Goal: Information Seeking & Learning: Check status

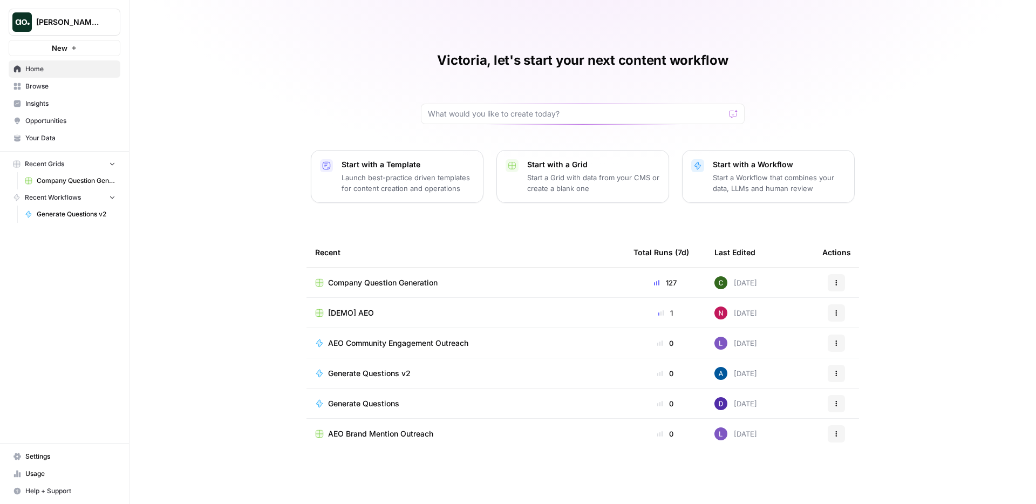
click at [54, 95] on link "Insights" at bounding box center [65, 103] width 112 height 17
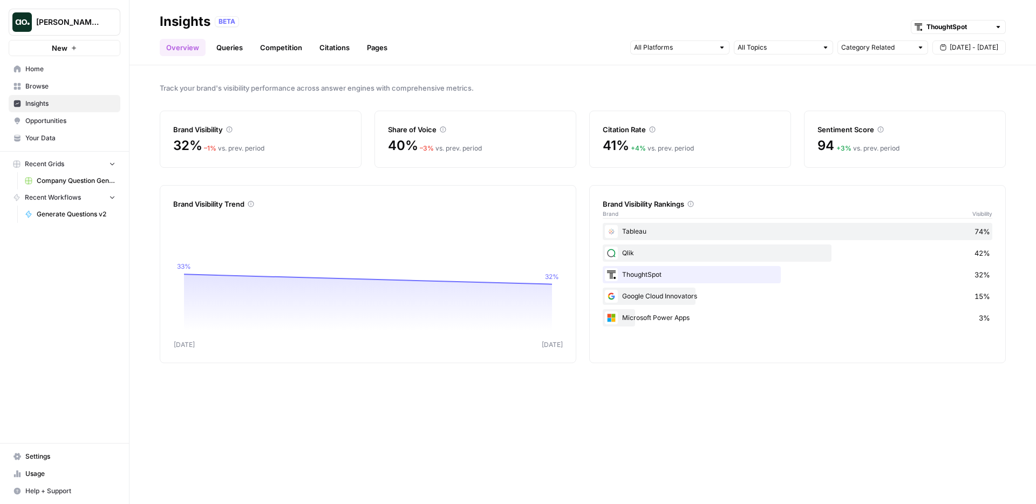
click at [222, 46] on link "Queries" at bounding box center [229, 47] width 39 height 17
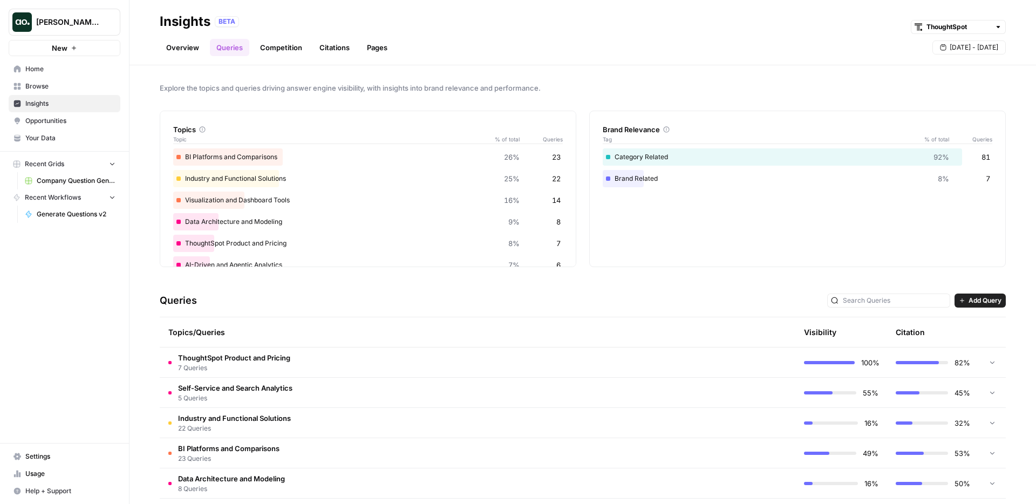
click at [271, 48] on link "Competition" at bounding box center [280, 47] width 55 height 17
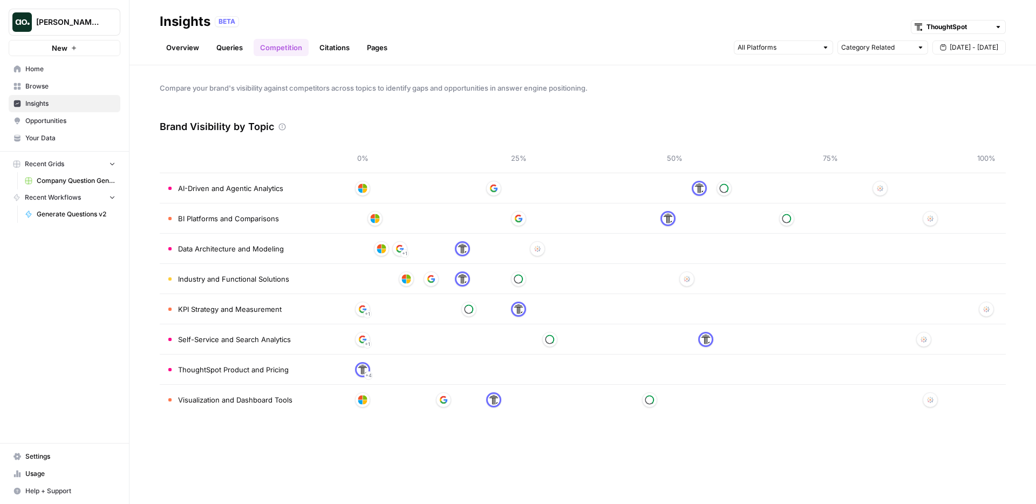
click at [329, 42] on link "Citations" at bounding box center [334, 47] width 43 height 17
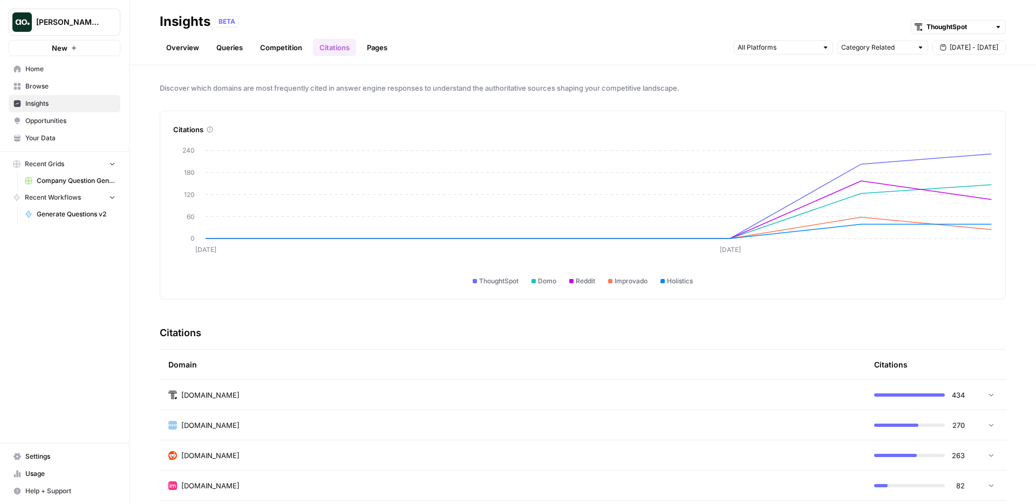
click at [382, 52] on link "Pages" at bounding box center [376, 47] width 33 height 17
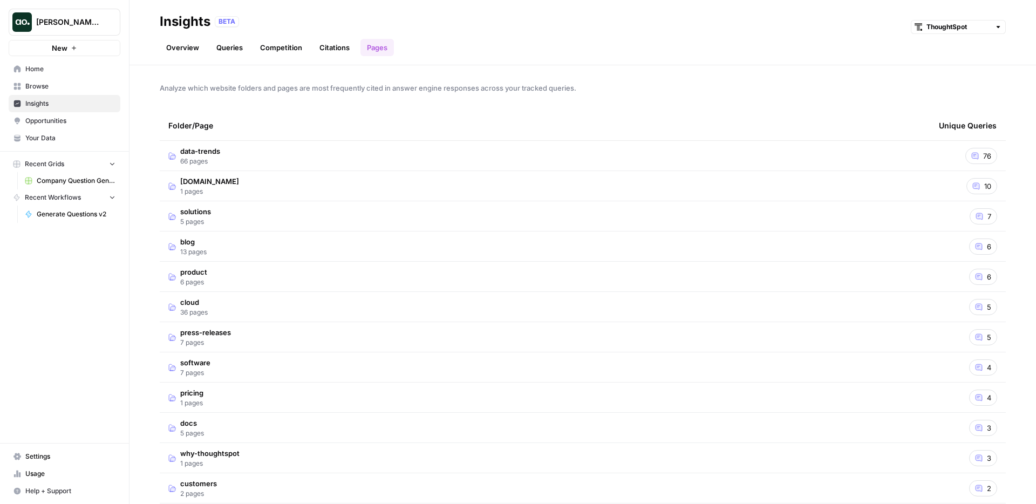
click at [190, 41] on link "Overview" at bounding box center [183, 47] width 46 height 17
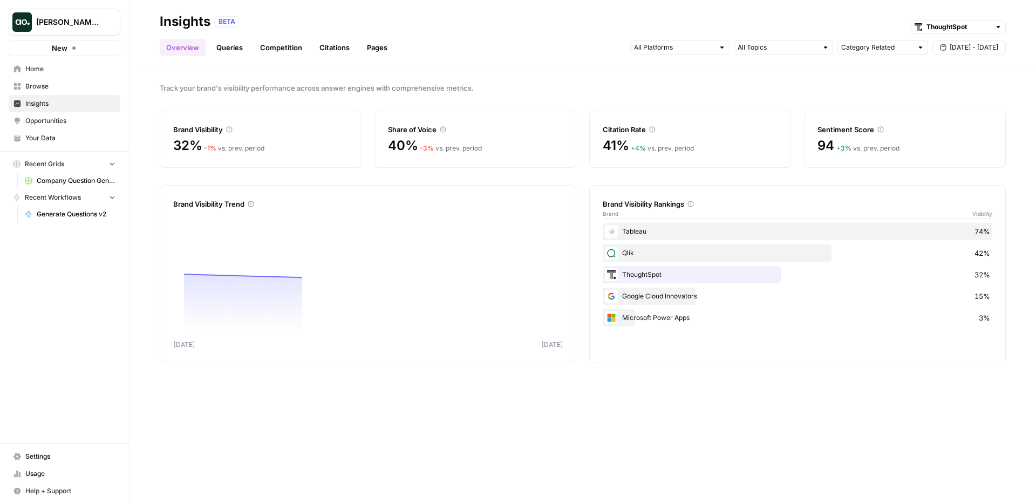
click at [231, 52] on link "Queries" at bounding box center [229, 47] width 39 height 17
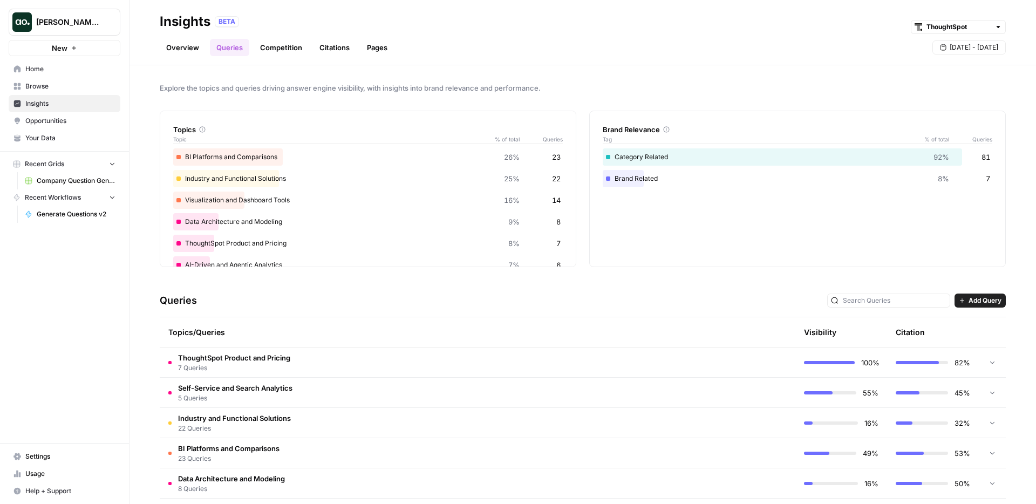
click at [288, 49] on link "Competition" at bounding box center [280, 47] width 55 height 17
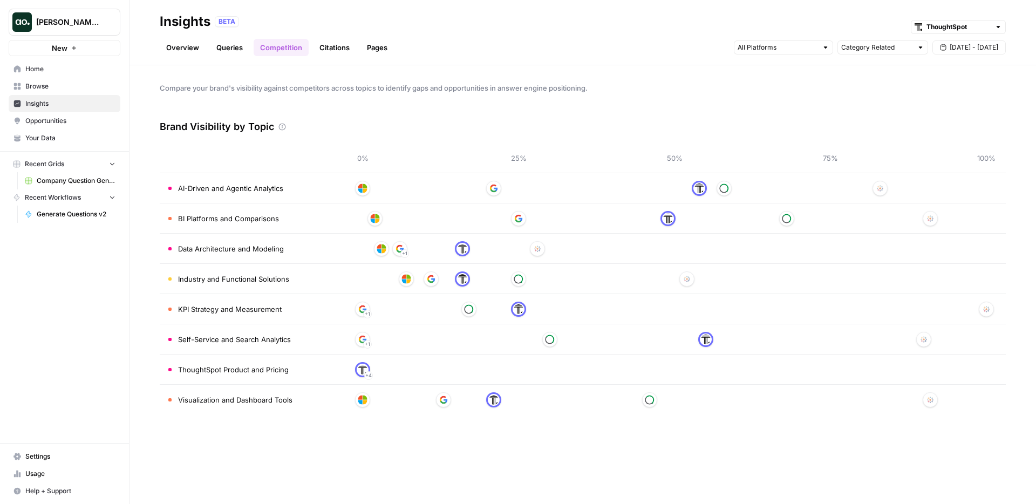
click at [327, 49] on link "Citations" at bounding box center [334, 47] width 43 height 17
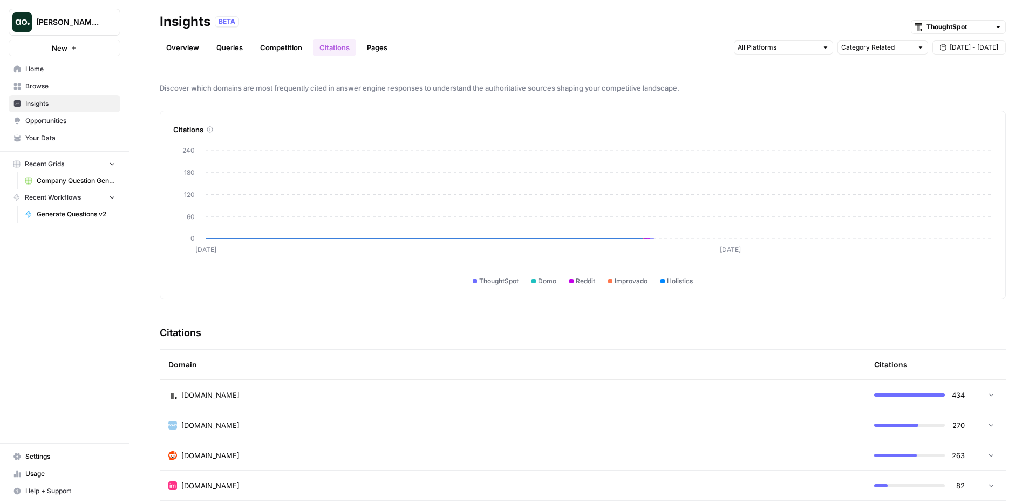
click at [389, 49] on link "Pages" at bounding box center [376, 47] width 33 height 17
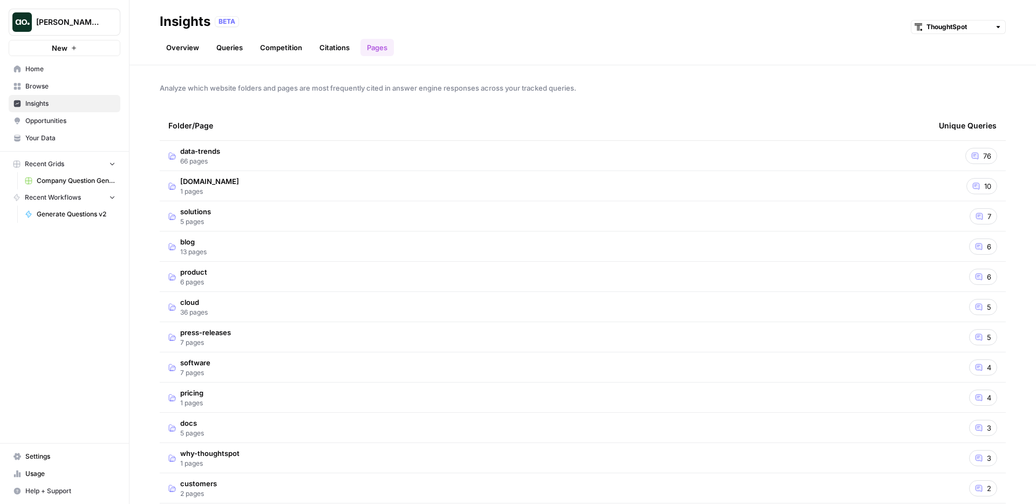
click at [192, 42] on link "Overview" at bounding box center [183, 47] width 46 height 17
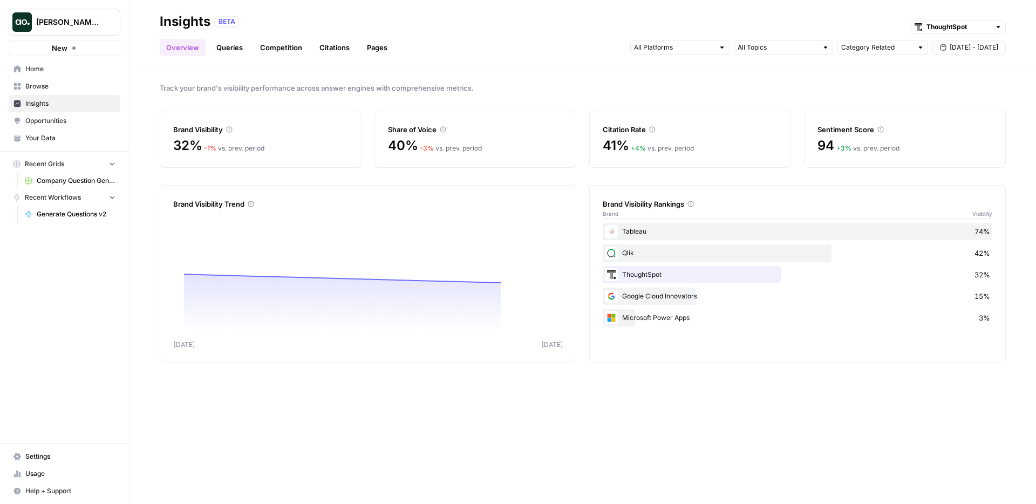
click at [237, 51] on link "Queries" at bounding box center [229, 47] width 39 height 17
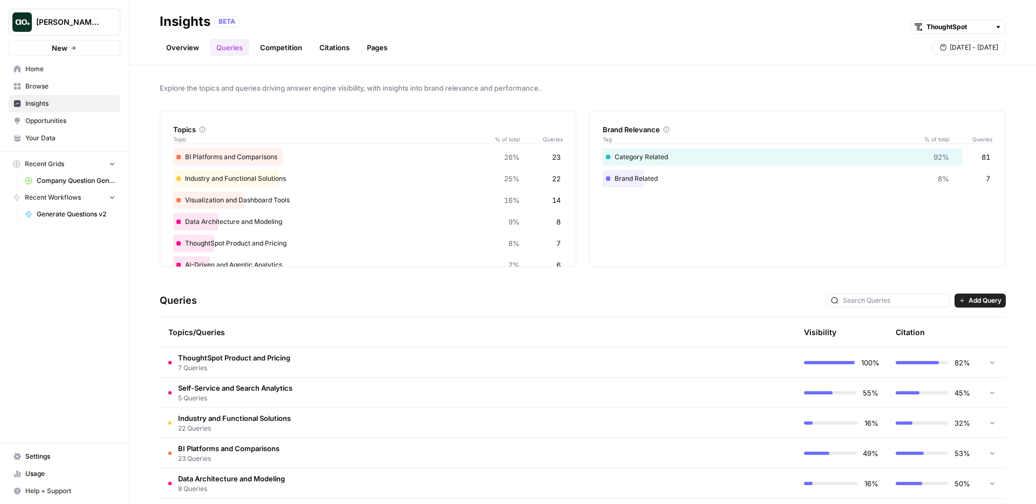
click at [184, 42] on link "Overview" at bounding box center [183, 47] width 46 height 17
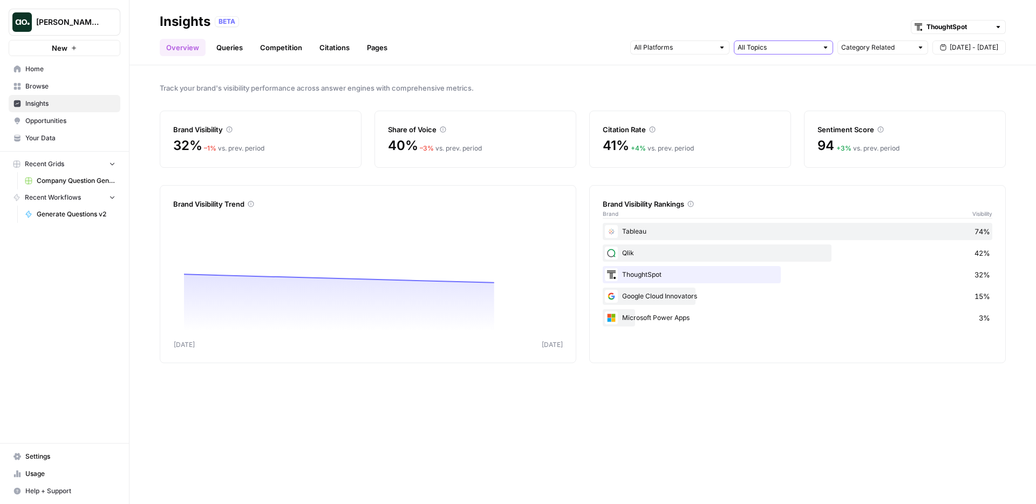
click at [789, 51] on input "text" at bounding box center [777, 47] width 80 height 11
click at [867, 53] on div "Category Related" at bounding box center [882, 47] width 91 height 14
click at [864, 83] on span "Brand Related" at bounding box center [880, 86] width 68 height 11
type input "Brand Related"
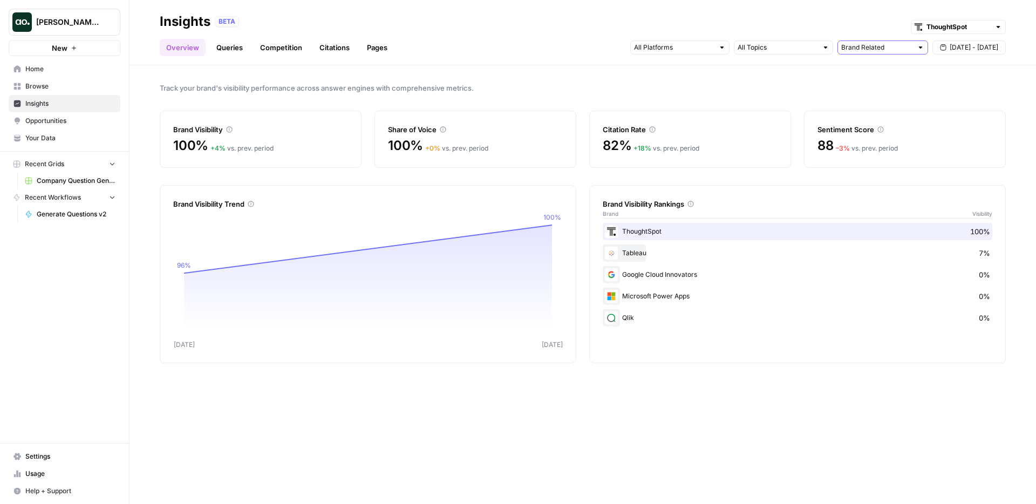
click at [860, 49] on input "text" at bounding box center [876, 47] width 71 height 11
click at [868, 71] on span "All Queries" at bounding box center [880, 71] width 68 height 11
type input "All Queries"
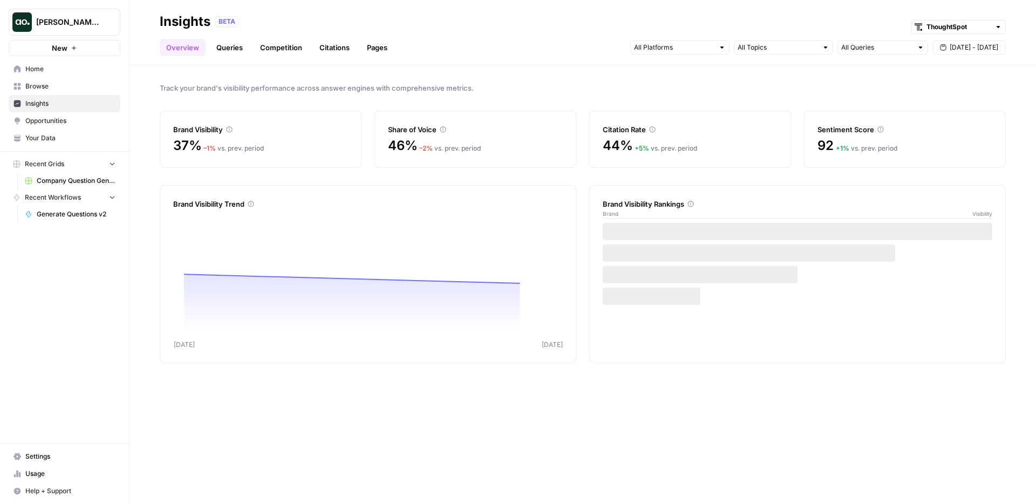
click at [227, 49] on link "Queries" at bounding box center [229, 47] width 39 height 17
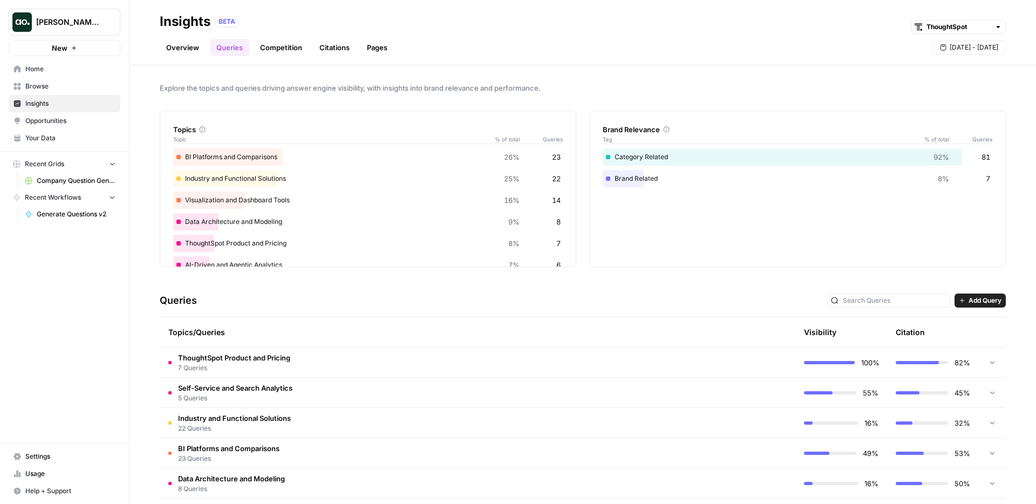
click at [183, 45] on link "Overview" at bounding box center [183, 47] width 46 height 17
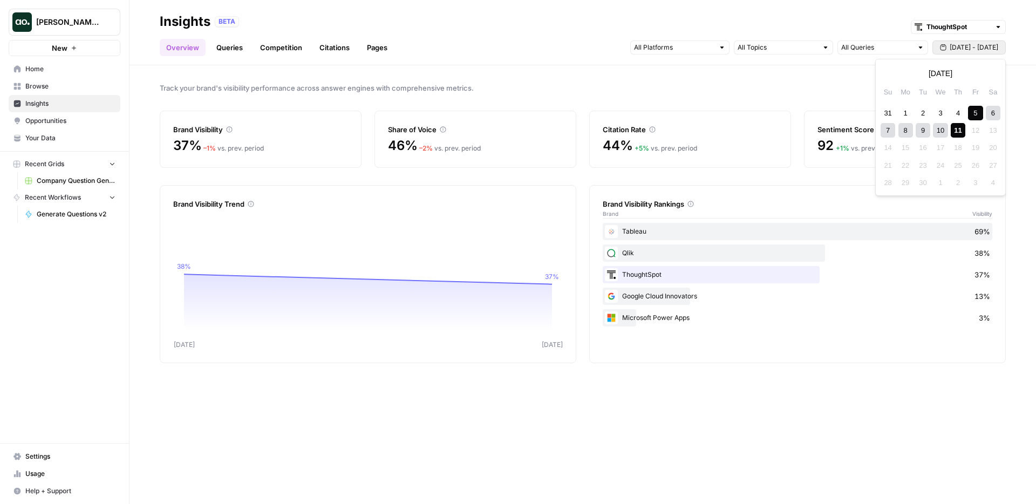
click at [951, 43] on span "[DATE] - [DATE]" at bounding box center [973, 48] width 49 height 10
click at [508, 57] on header "Insights BETA ThoughtSpot Overview Queries Competition Citations Pages All Quer…" at bounding box center [582, 32] width 906 height 65
click at [946, 50] on icon "button" at bounding box center [943, 47] width 6 height 6
click at [973, 113] on div "5" at bounding box center [975, 113] width 15 height 15
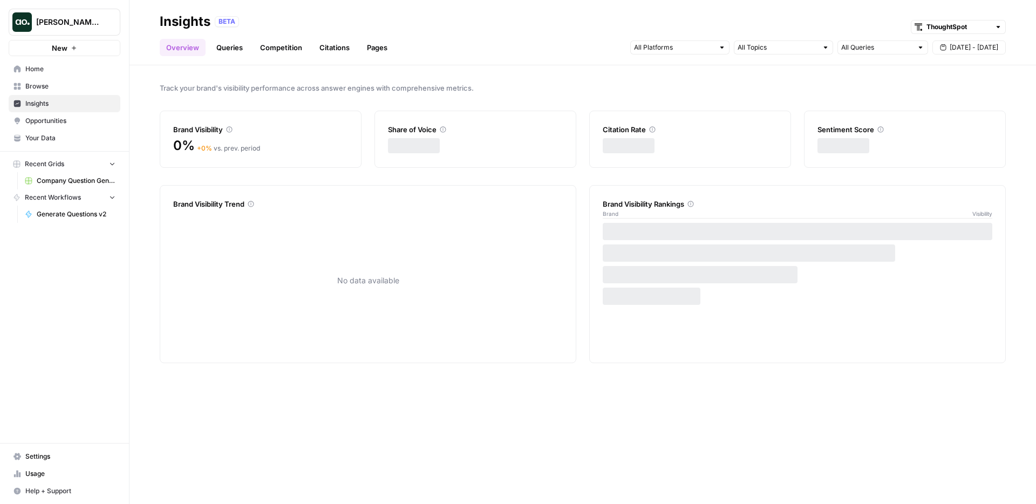
click at [556, 69] on div "Track your brand's visibility performance across answer engines with comprehens…" at bounding box center [582, 284] width 906 height 438
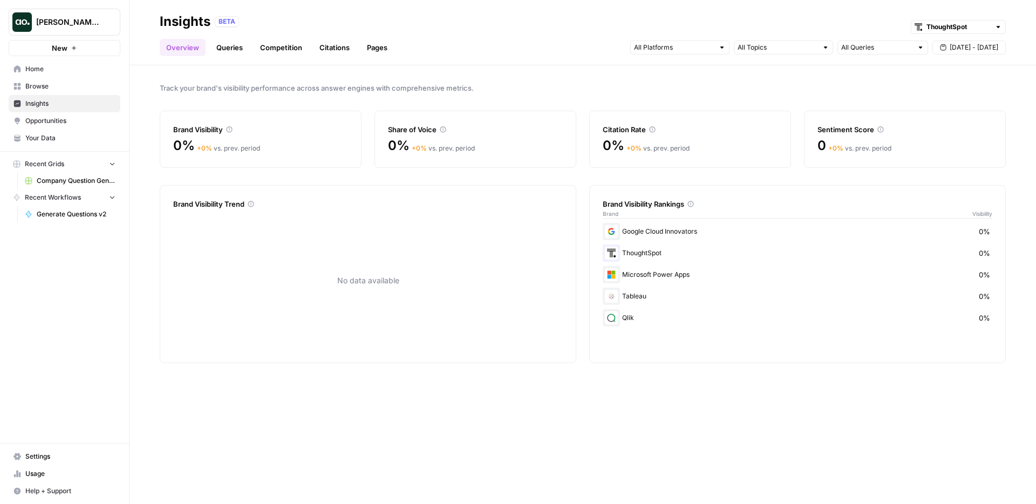
click at [968, 44] on span "[DATE] - [DATE]" at bounding box center [973, 48] width 49 height 10
click at [949, 115] on div "31 1 2 3 4 5 6" at bounding box center [940, 112] width 122 height 17
click at [960, 113] on div "4" at bounding box center [957, 113] width 15 height 15
click at [988, 116] on div "6" at bounding box center [992, 113] width 15 height 15
click at [975, 47] on span "[DATE] - [DATE]" at bounding box center [973, 48] width 49 height 10
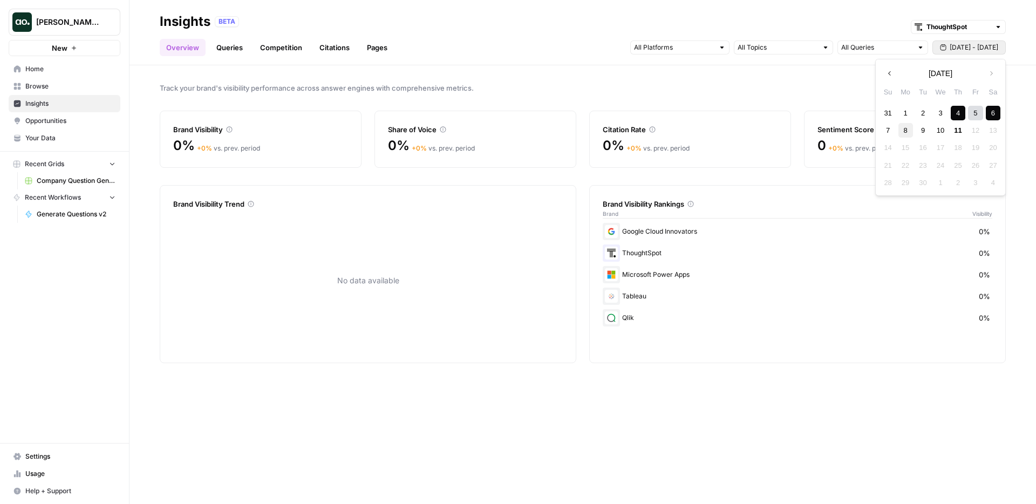
click at [902, 126] on div "8" at bounding box center [905, 130] width 15 height 15
click at [958, 132] on div "11" at bounding box center [957, 130] width 15 height 15
